Goal: Purchase product/service

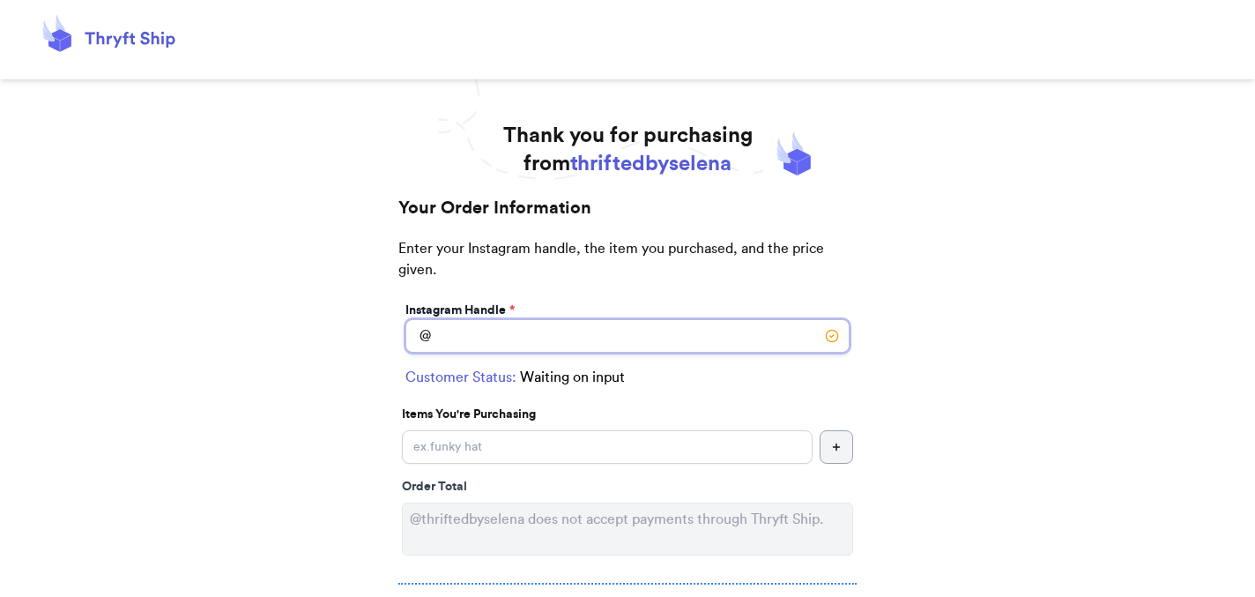
click at [488, 346] on input "Instagram Handle *" at bounding box center [627, 335] width 444 height 33
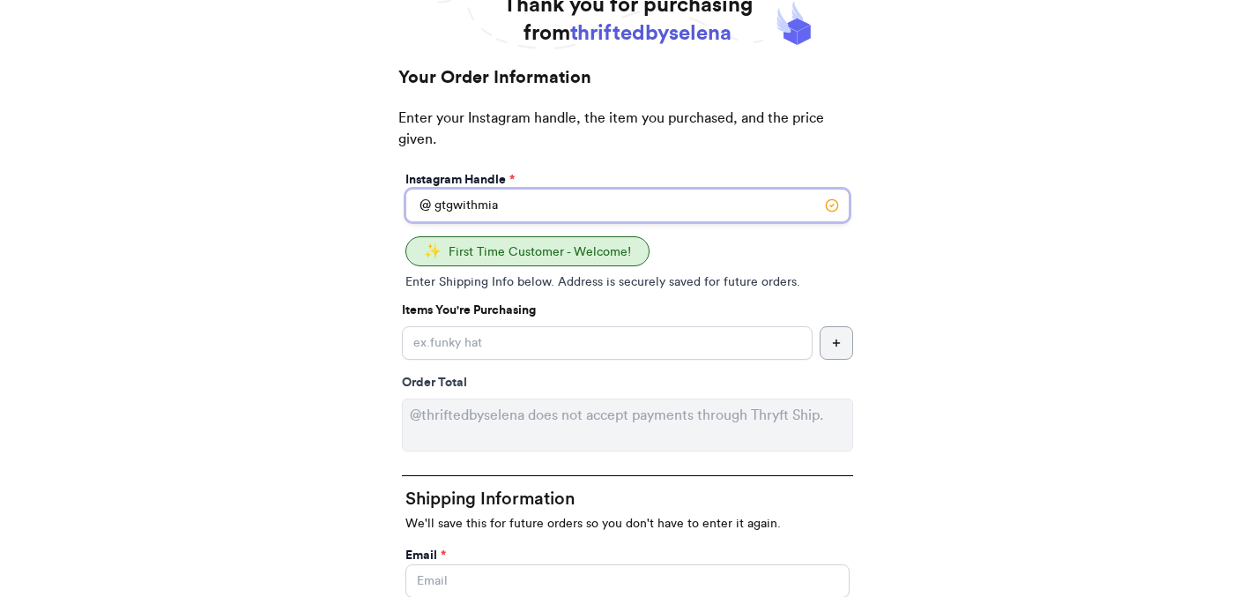
scroll to position [132, 0]
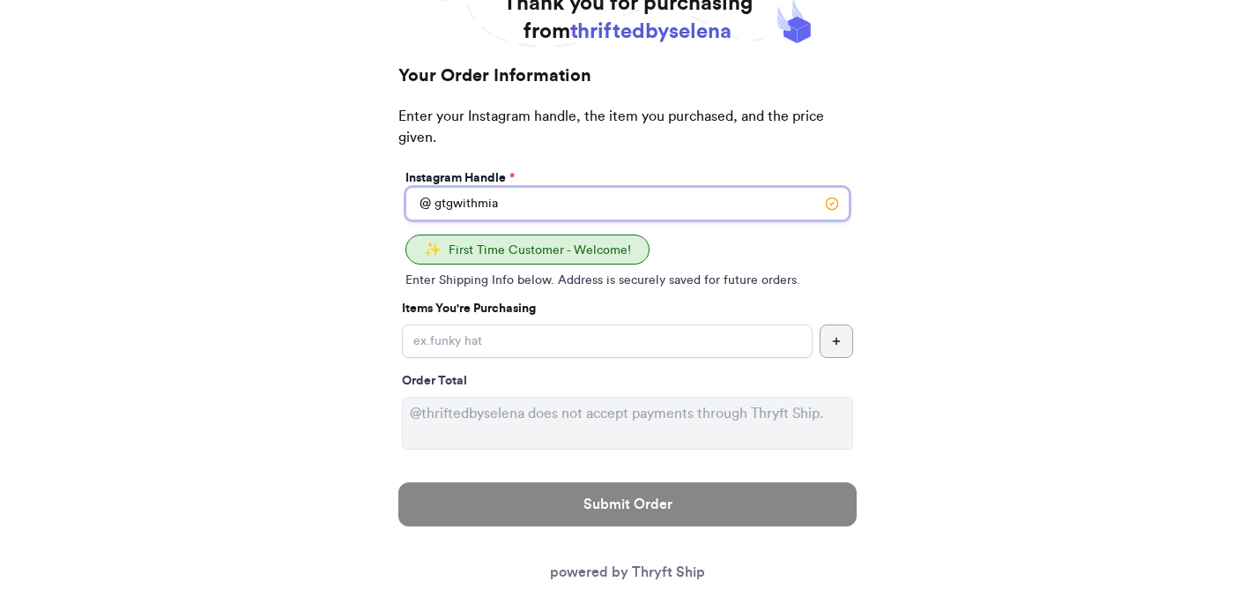
type input "gtgwithmia"
click at [838, 341] on line "button" at bounding box center [837, 341] width 6 height 0
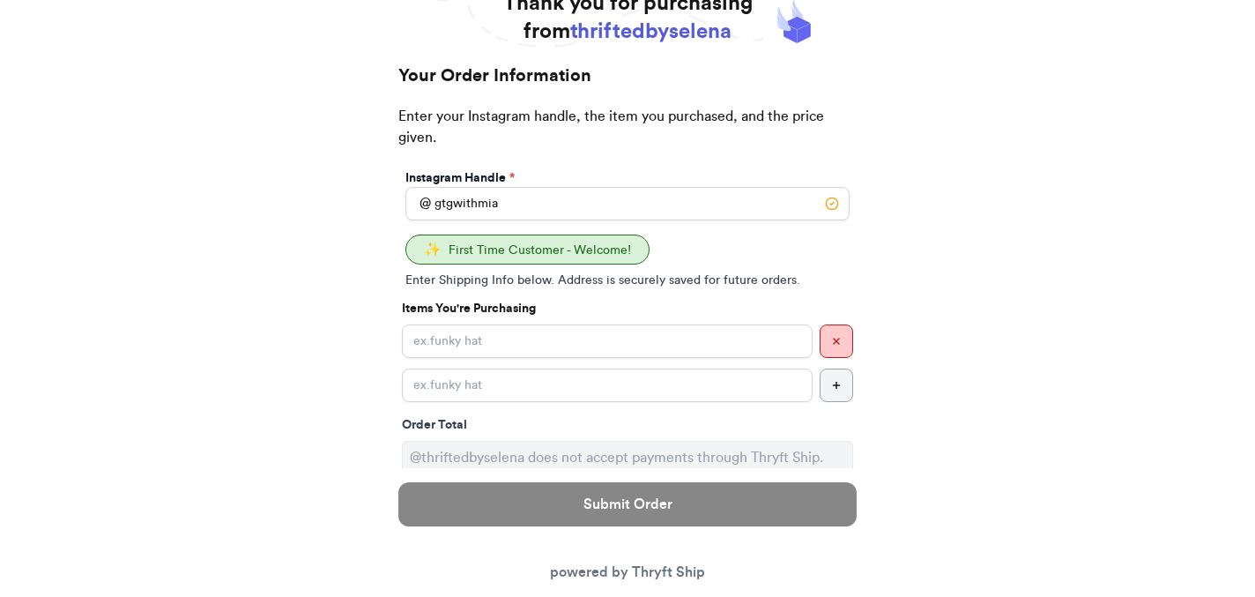
click at [832, 338] on icon "button" at bounding box center [836, 341] width 11 height 11
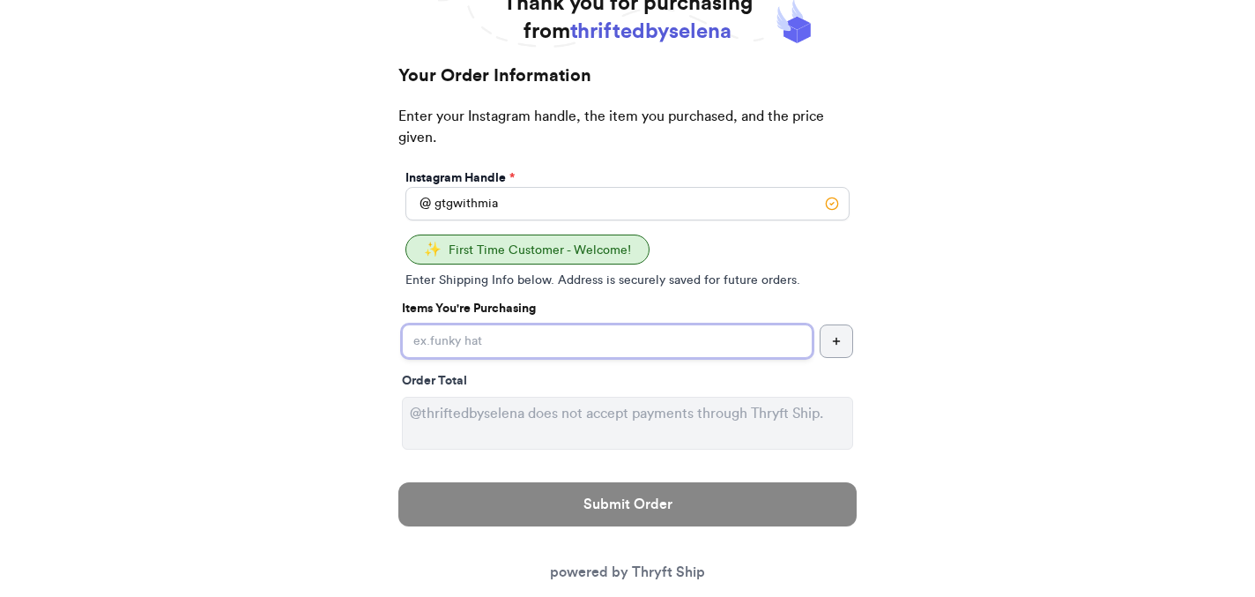
click at [604, 348] on input "Instagram Handle *" at bounding box center [607, 340] width 411 height 33
type input "Collab Bundle"
click at [688, 336] on input "Collab Bundle" at bounding box center [607, 340] width 411 height 33
drag, startPoint x: 687, startPoint y: 337, endPoint x: 393, endPoint y: 338, distance: 293.5
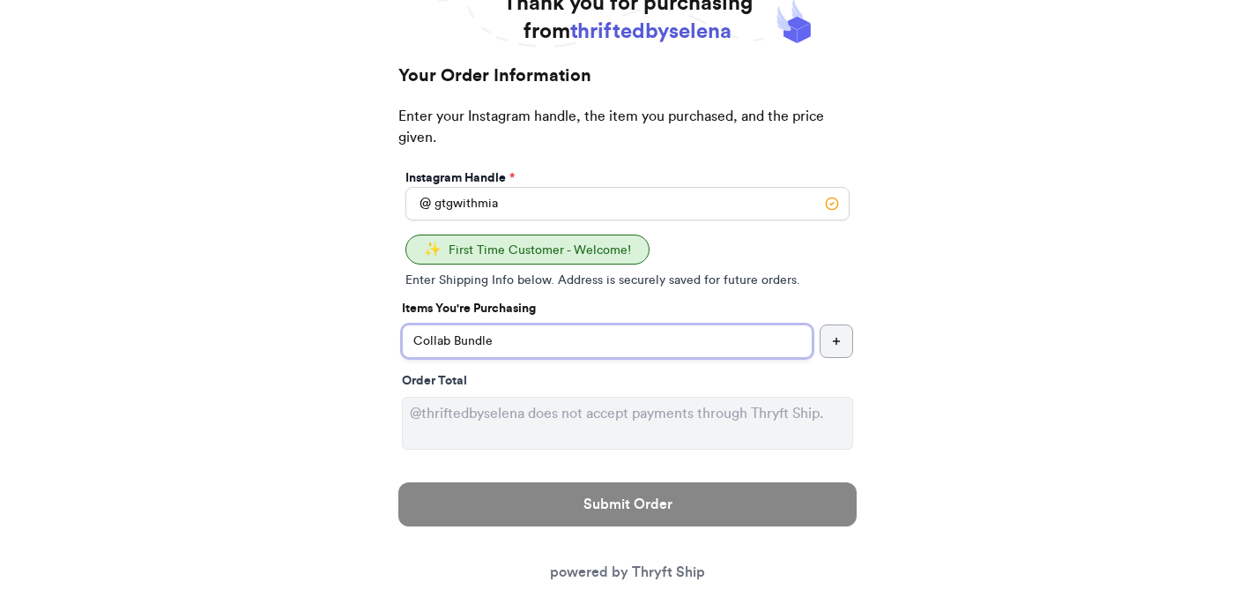
click at [668, 342] on input "Instagram Handle *" at bounding box center [607, 340] width 411 height 33
click at [702, 338] on input "Collaboration Bundle" at bounding box center [607, 340] width 411 height 33
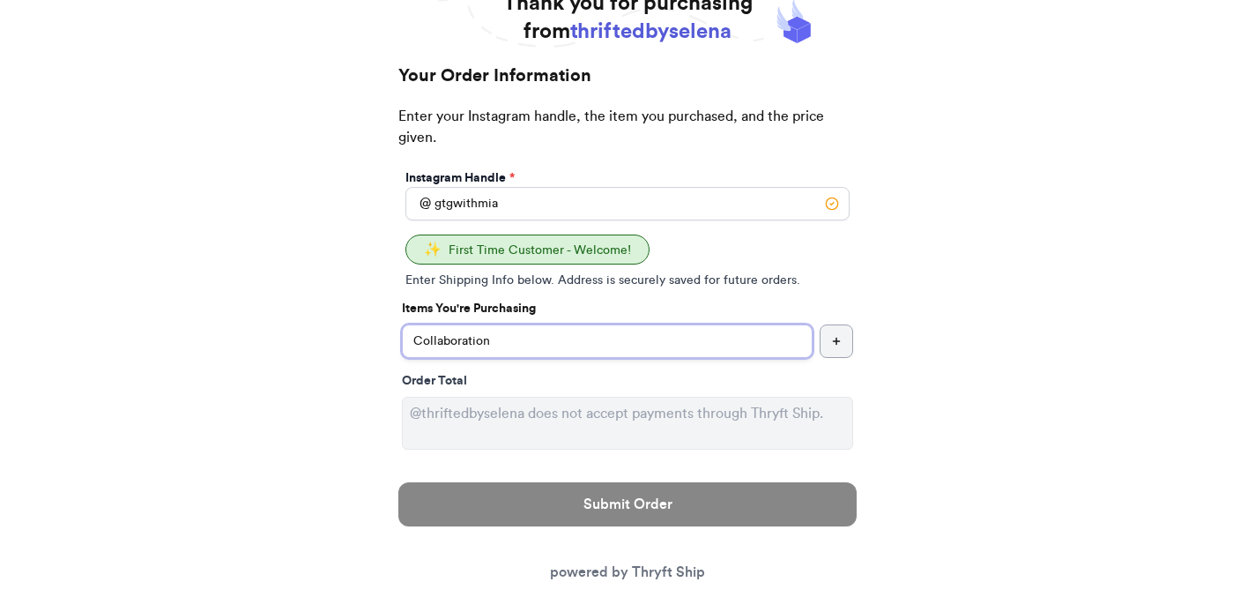
type input "Collaboration"
click at [834, 338] on icon "button" at bounding box center [836, 341] width 11 height 11
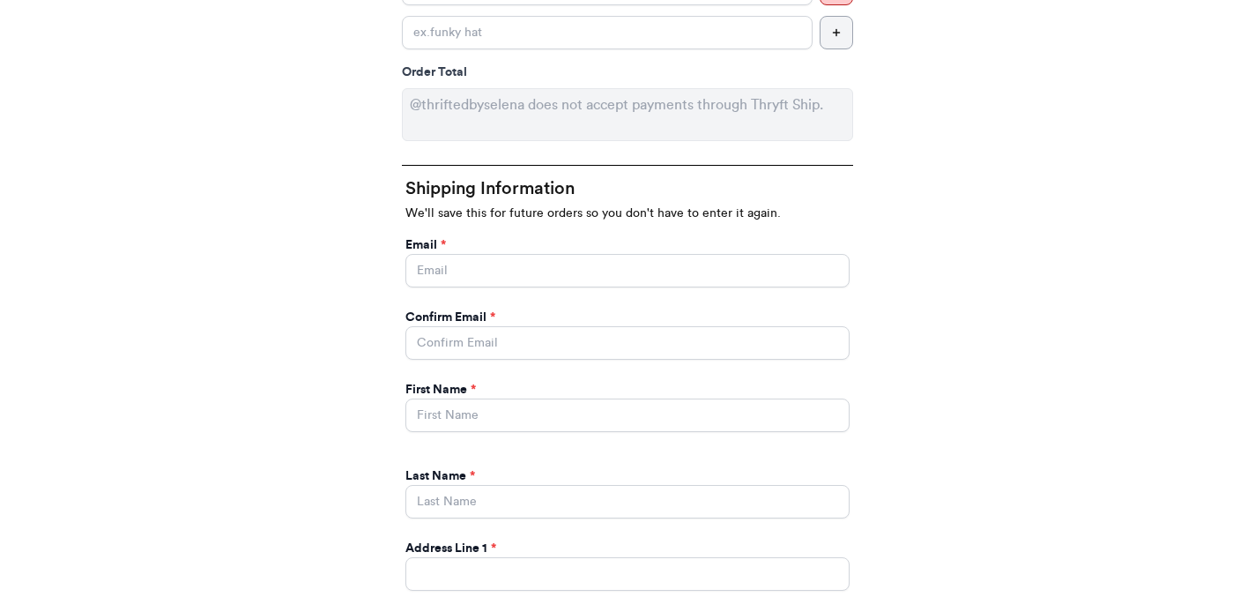
scroll to position [494, 0]
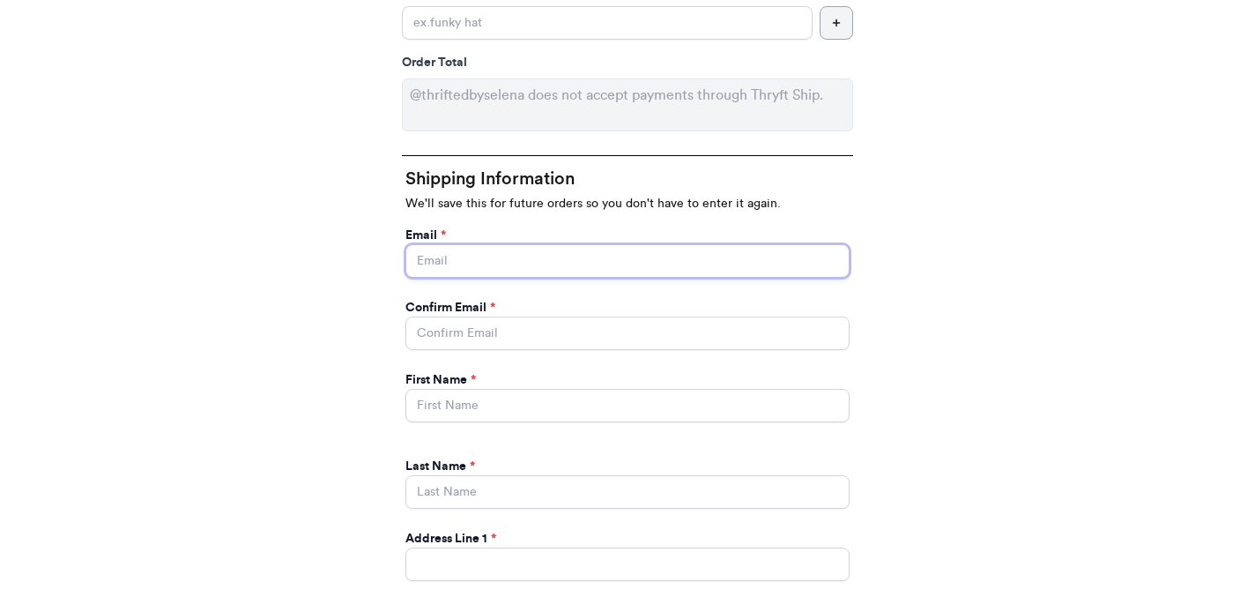
click at [465, 270] on input "Instagram Handle *" at bounding box center [627, 260] width 444 height 33
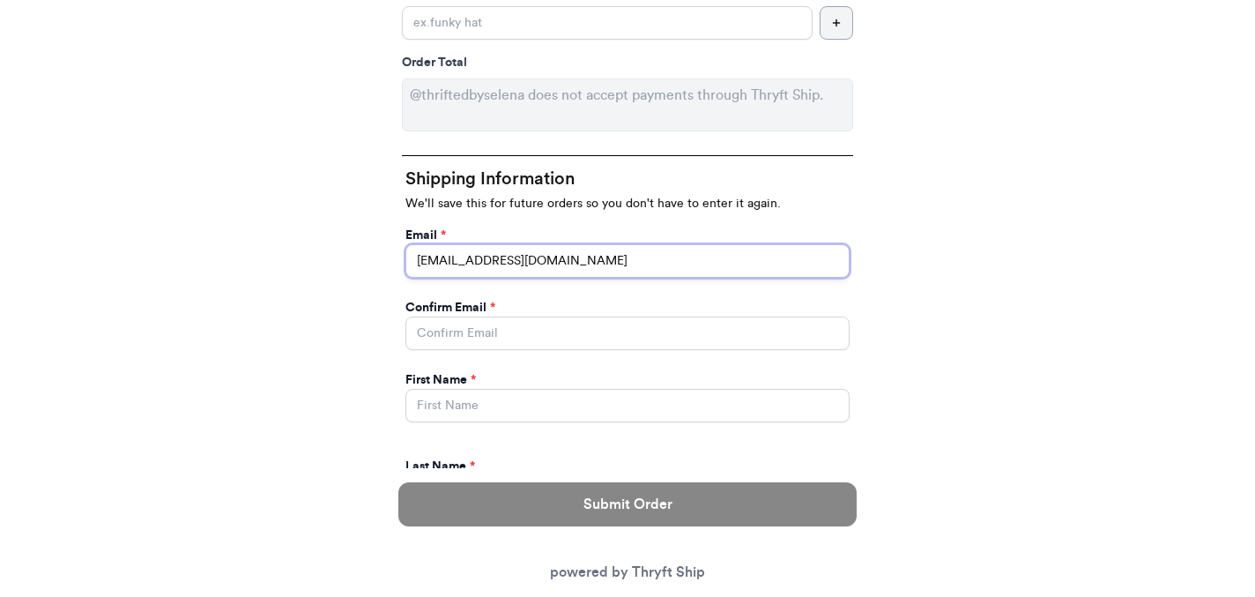
type input "[EMAIL_ADDRESS][DOMAIN_NAME]"
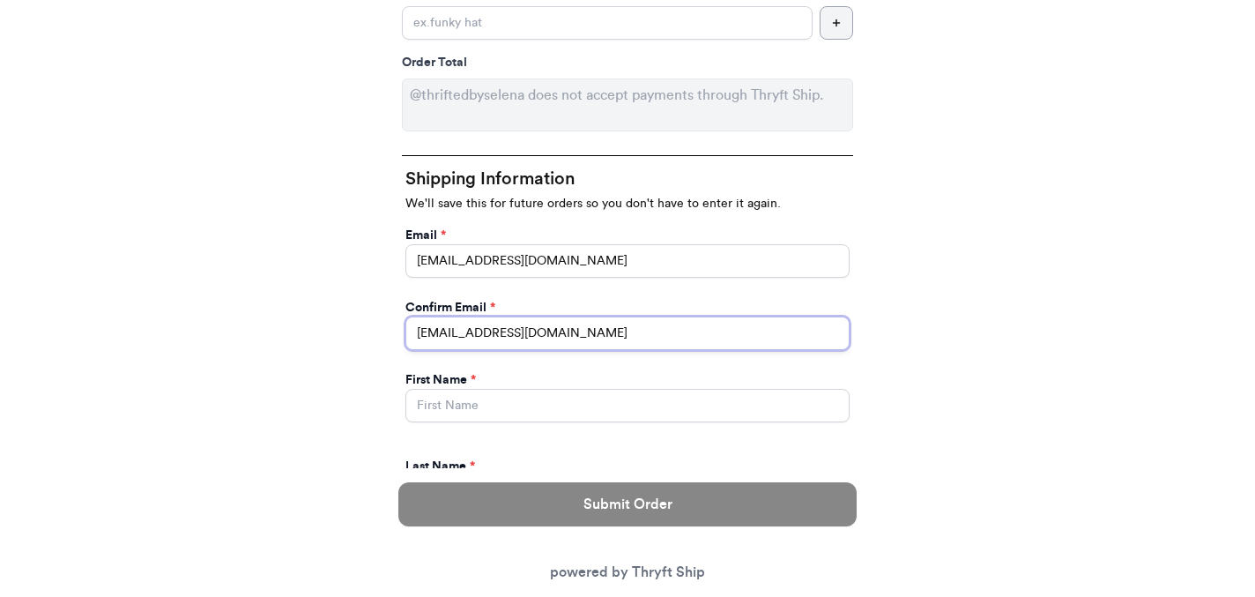
type input "[EMAIL_ADDRESS][DOMAIN_NAME]"
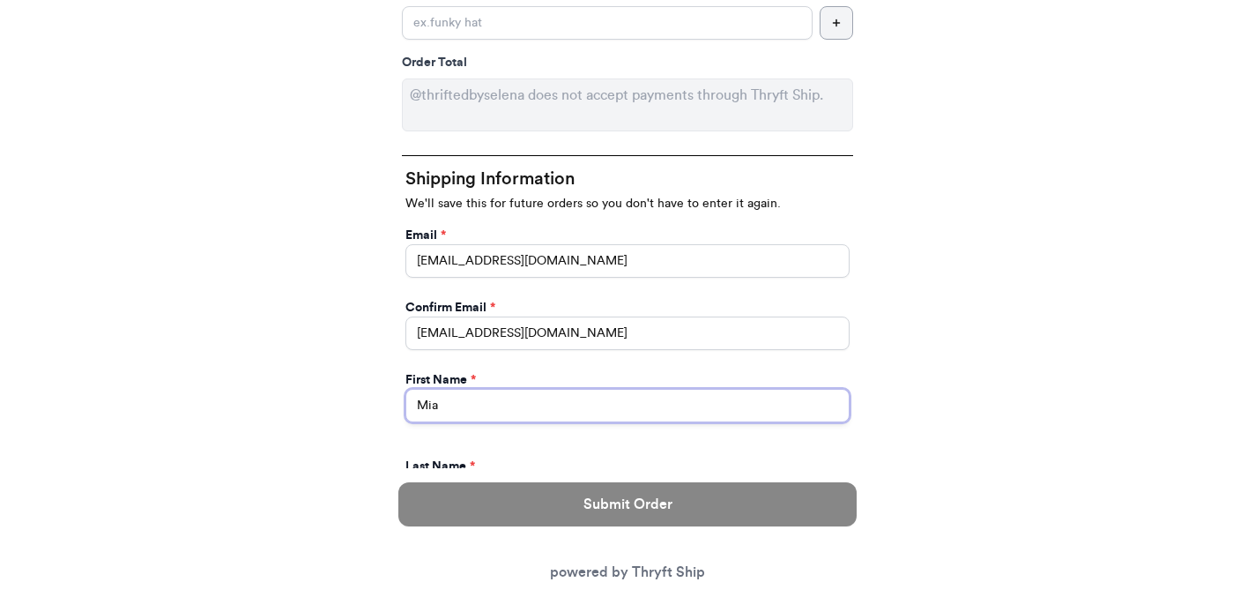
type input "Mia"
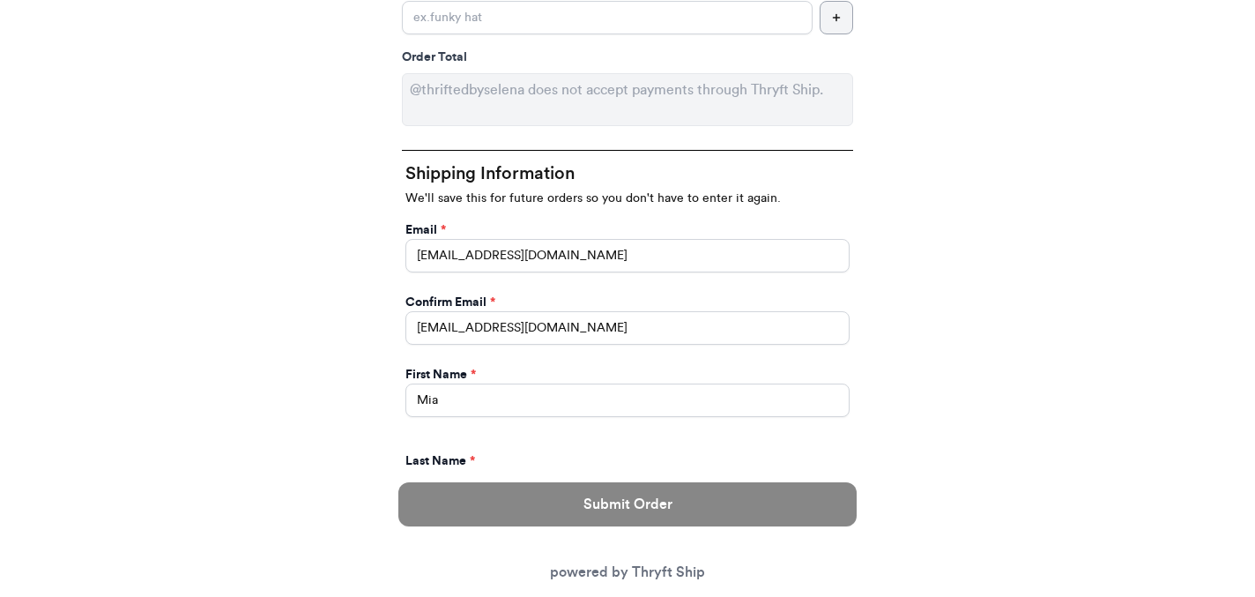
scroll to position [636, 0]
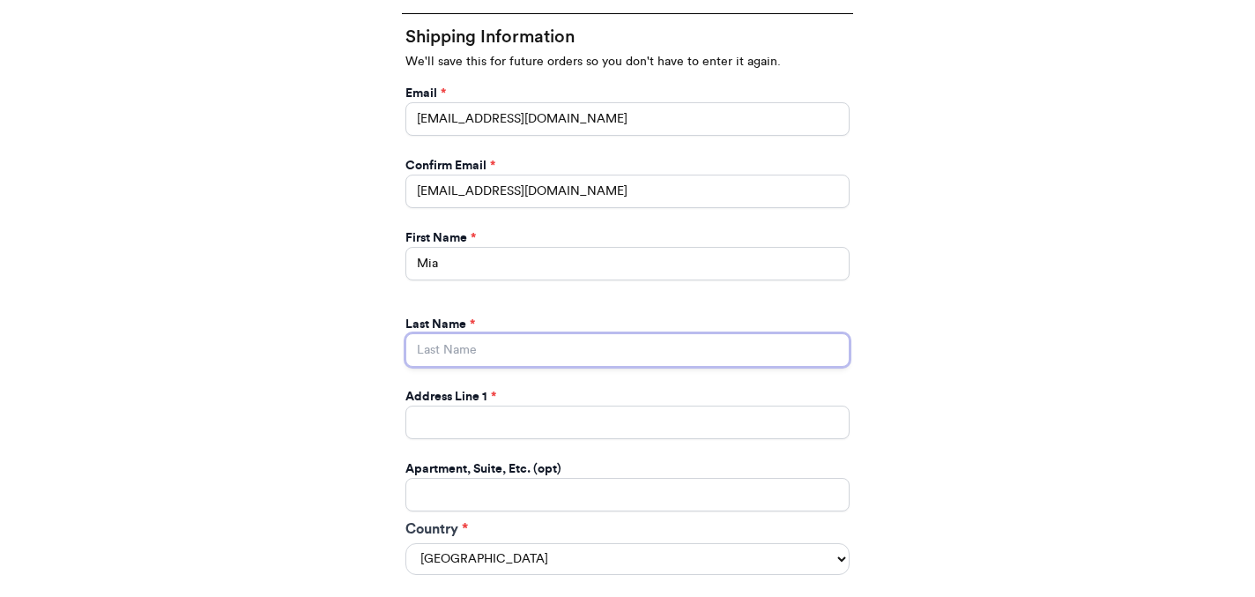
click at [481, 354] on input "Instagram Handle *" at bounding box center [627, 349] width 444 height 33
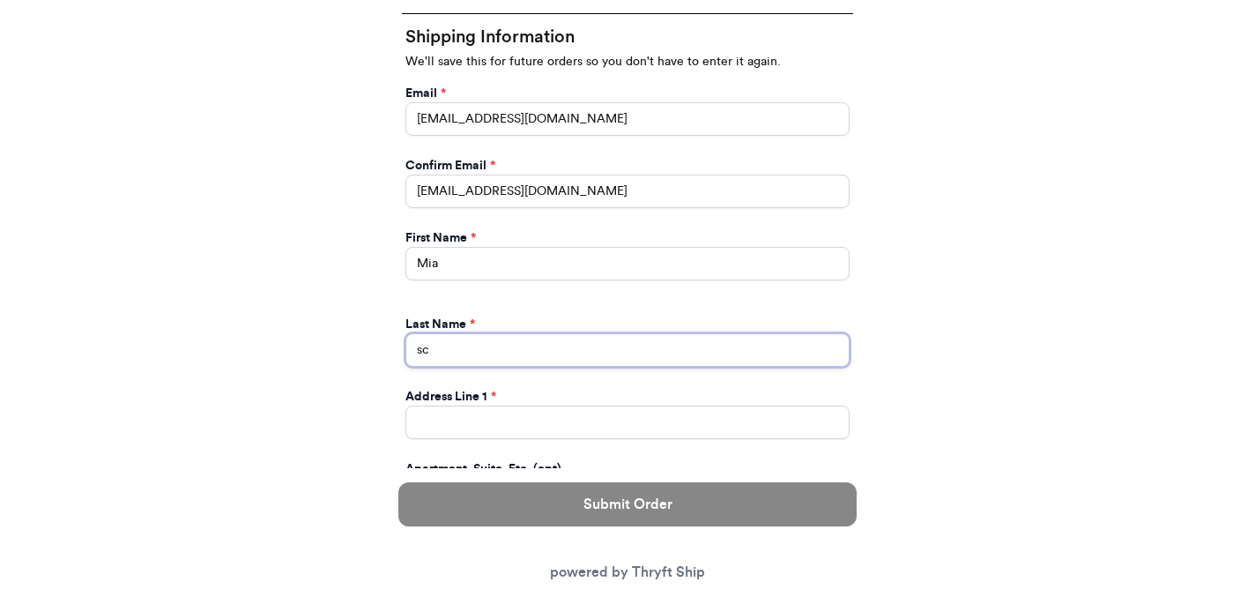
type input "s"
type input "[PERSON_NAME]"
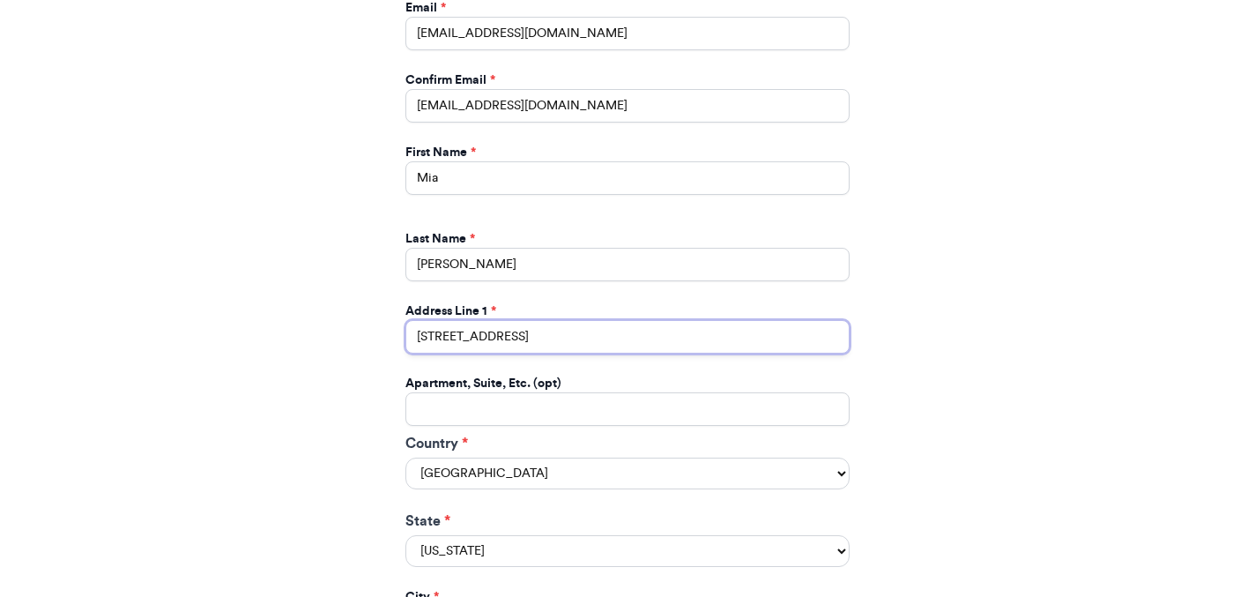
scroll to position [835, 0]
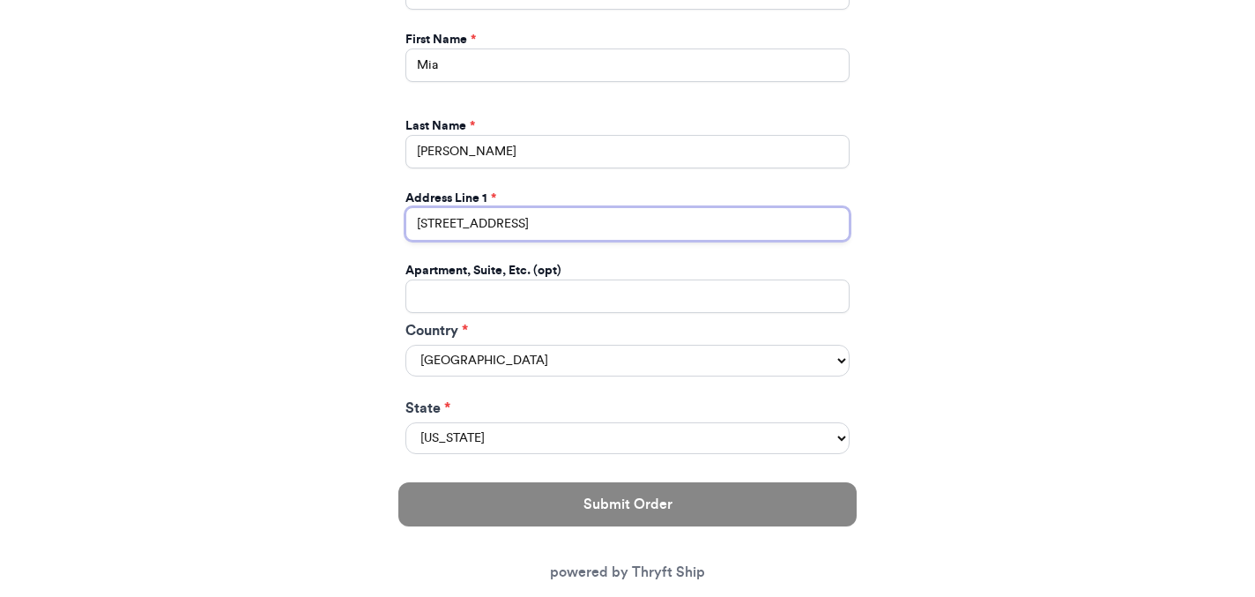
type input "[STREET_ADDRESS]"
click at [286, 338] on div "Thank you for purchasing from thriftedbyselena Your Order Information Enter you…" at bounding box center [627, 120] width 1255 height 1666
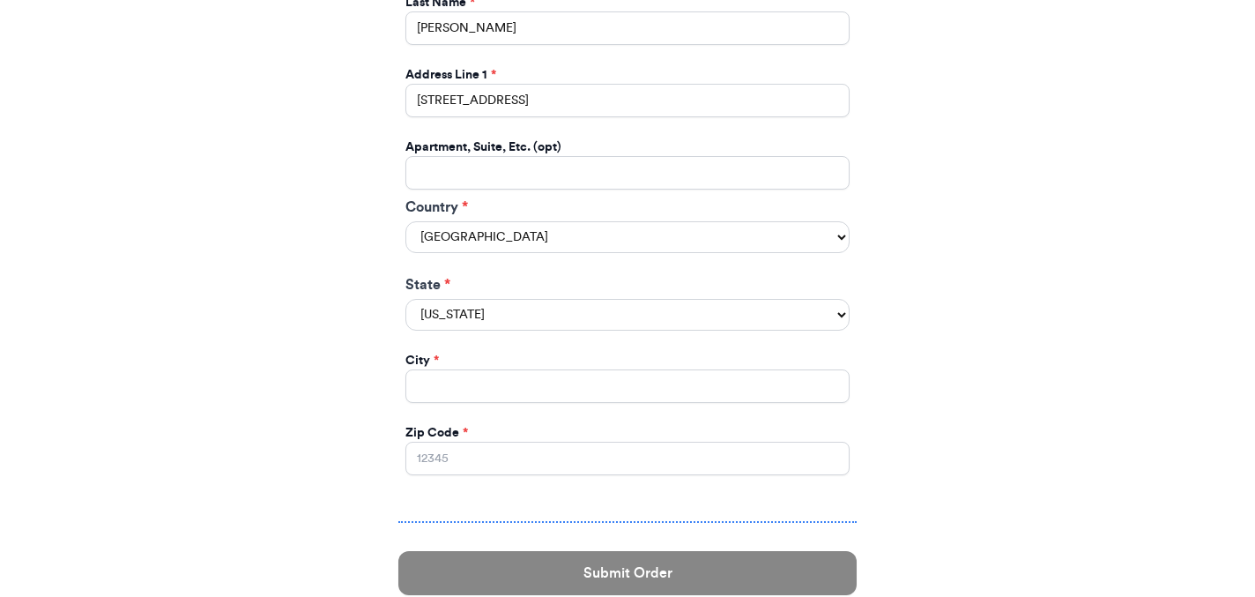
scroll to position [959, 0]
click at [457, 315] on select "[US_STATE] [US_STATE] [US_STATE] [US_STATE] [US_STATE] [US_STATE] [US_STATE] [U…" at bounding box center [627, 314] width 444 height 32
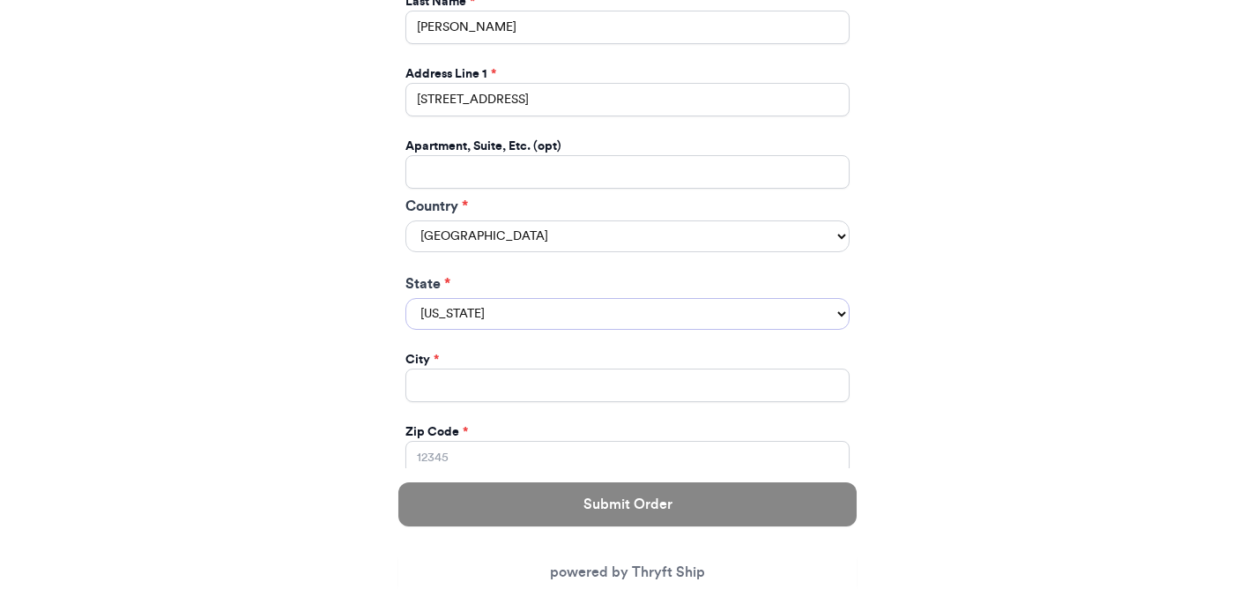
select select "OH"
click at [405, 300] on select "[US_STATE] [US_STATE] [US_STATE] [US_STATE] [US_STATE] [US_STATE] [US_STATE] [U…" at bounding box center [627, 314] width 444 height 32
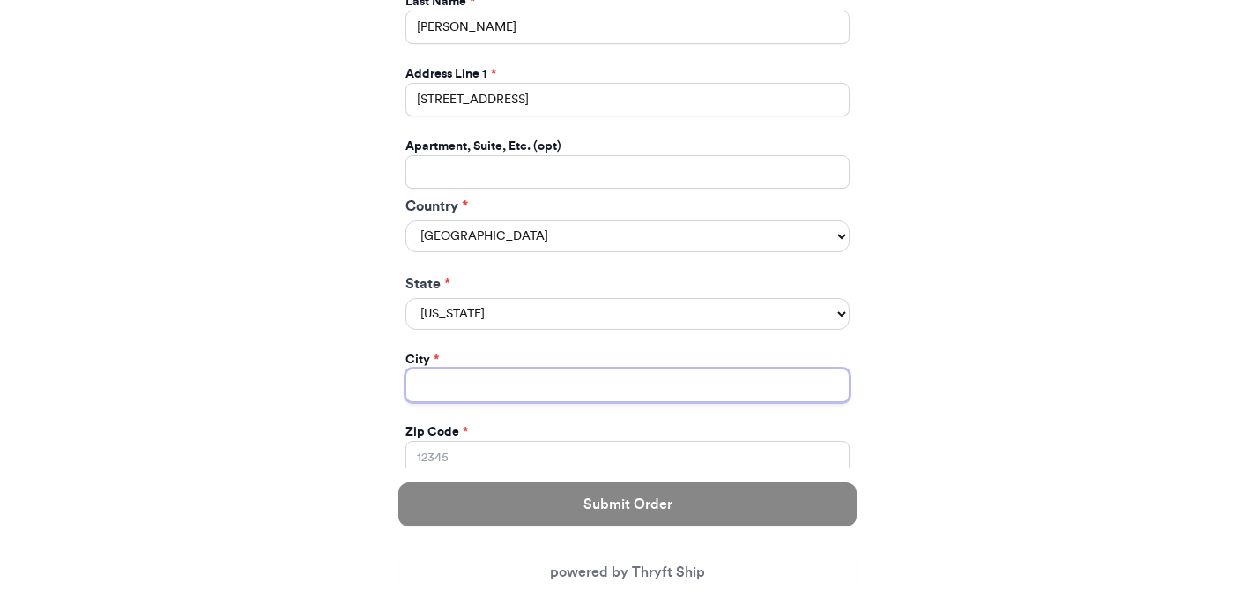
click at [474, 391] on input "Instagram Handle *" at bounding box center [627, 384] width 444 height 33
type input "[GEOGRAPHIC_DATA]"
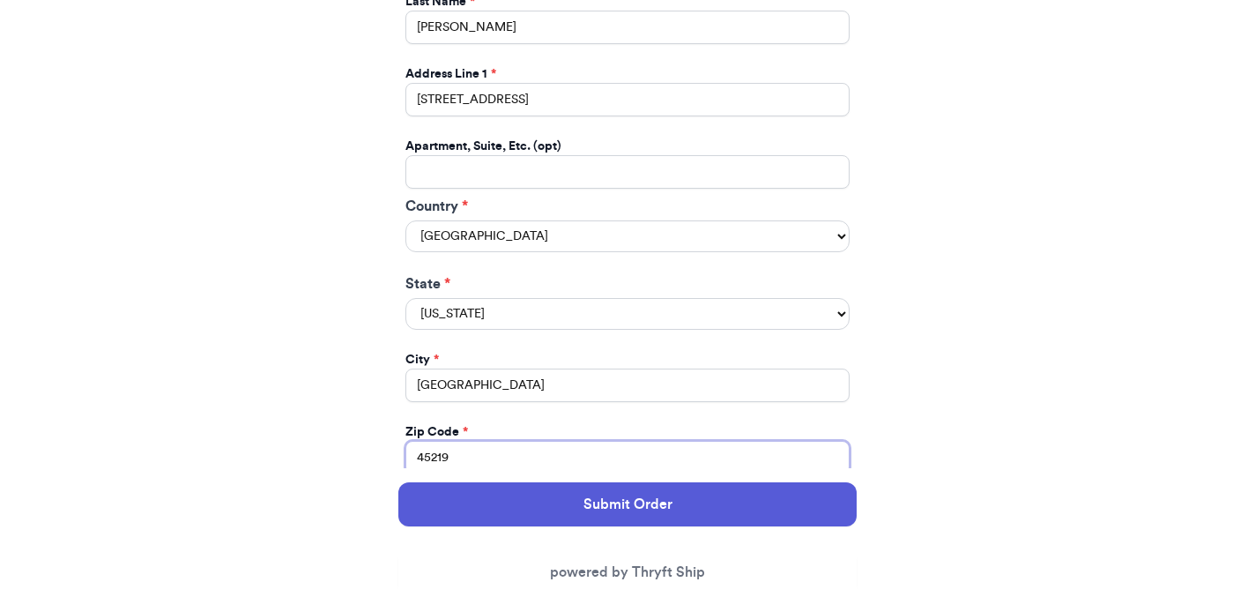
type input "45219"
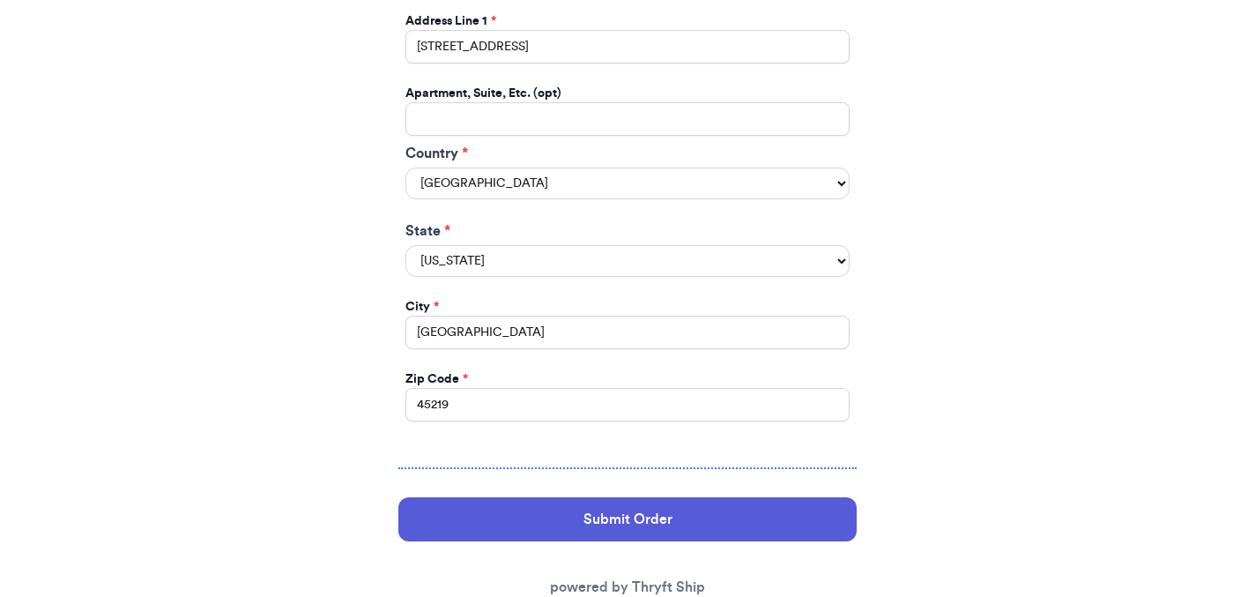
scroll to position [1066, 0]
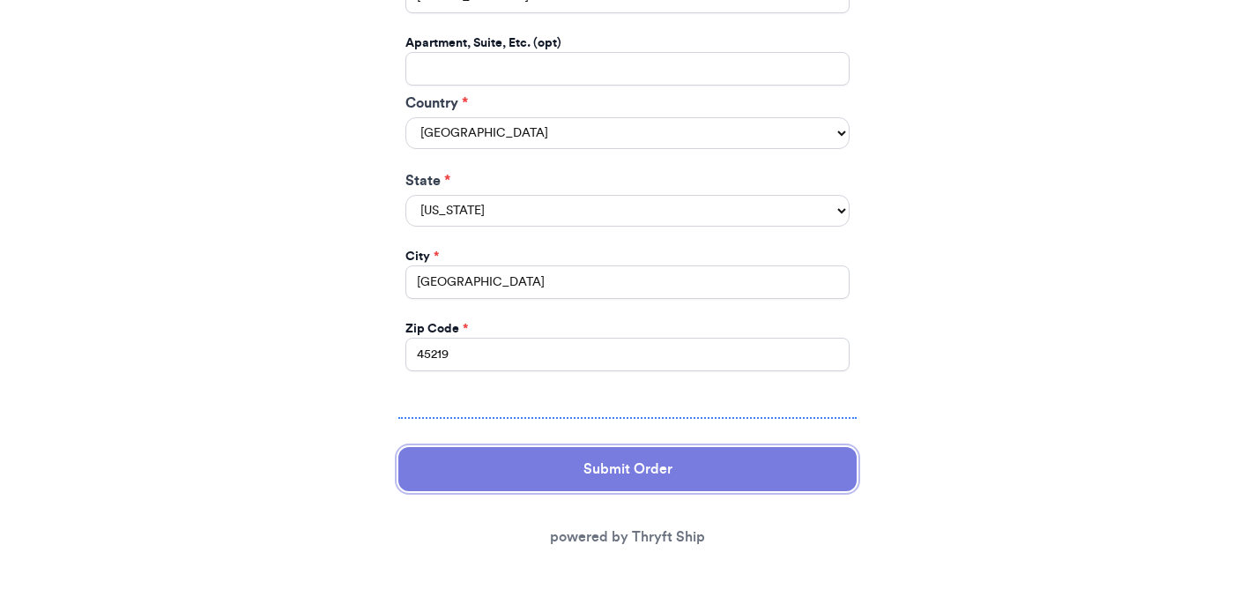
click at [600, 473] on button "Submit Order" at bounding box center [627, 469] width 458 height 44
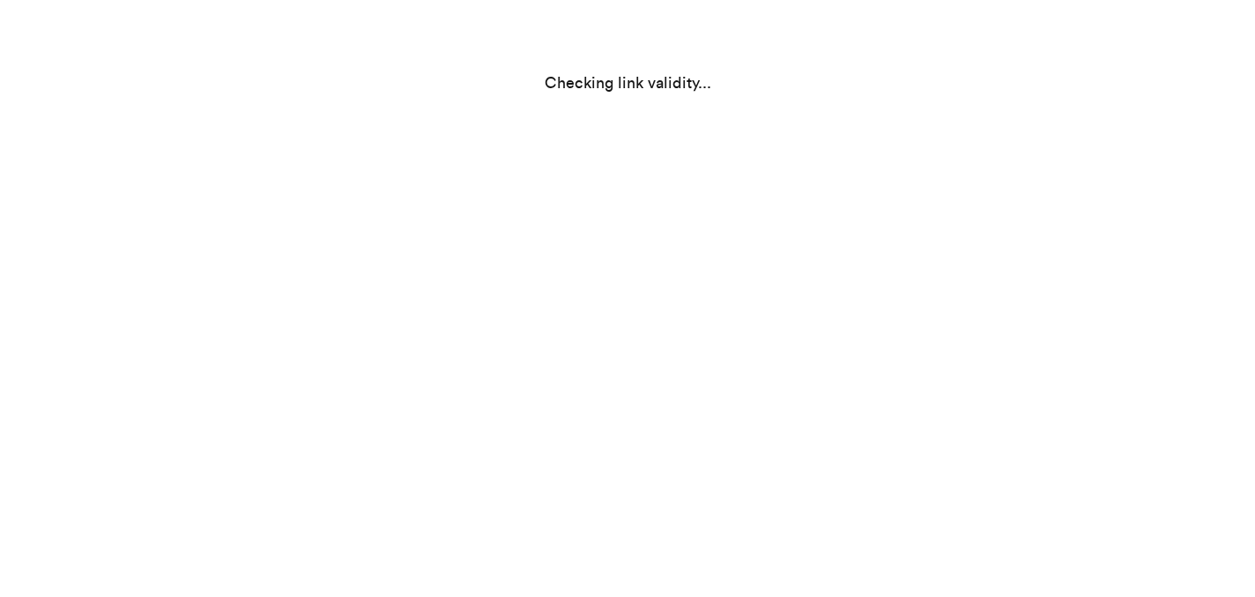
scroll to position [0, 0]
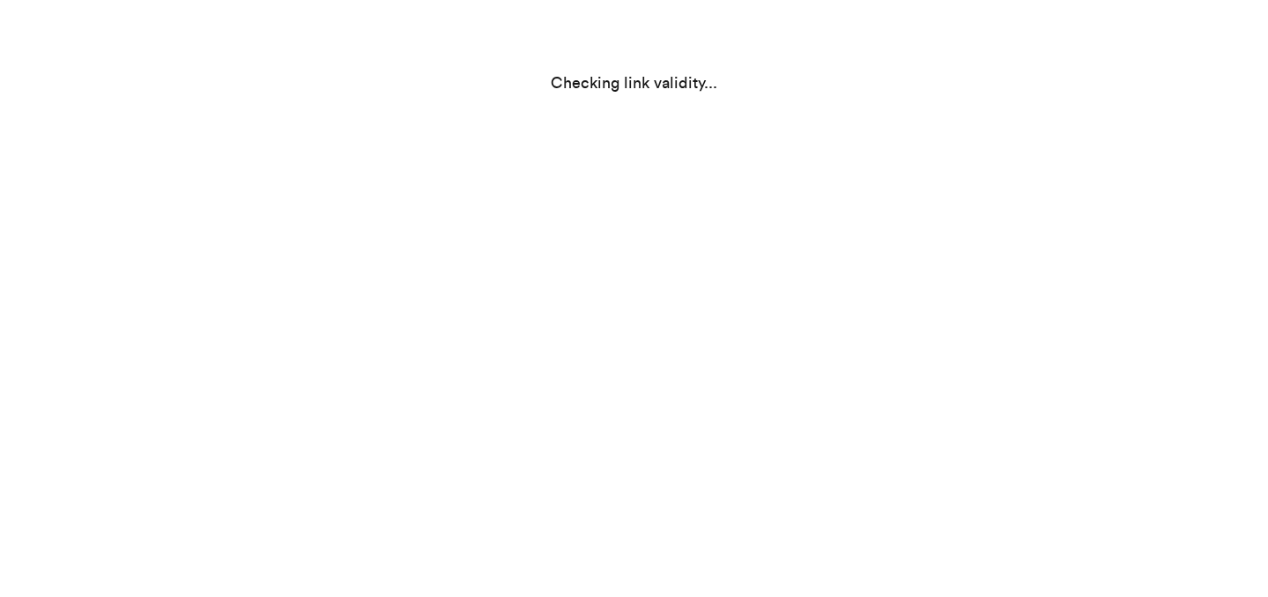
select select "OH"
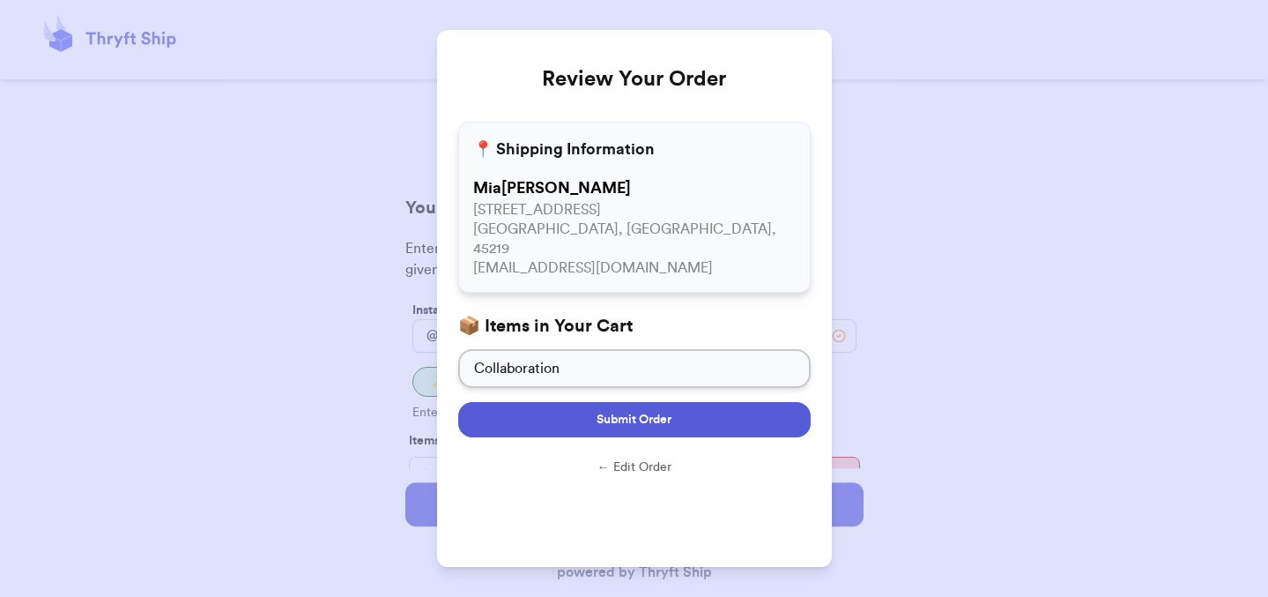
click at [709, 402] on button "Submit Order" at bounding box center [634, 419] width 353 height 35
